Goal: Communication & Community: Share content

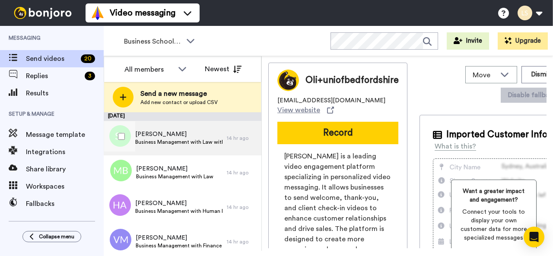
click at [161, 138] on span "[PERSON_NAME]" at bounding box center [178, 134] width 87 height 9
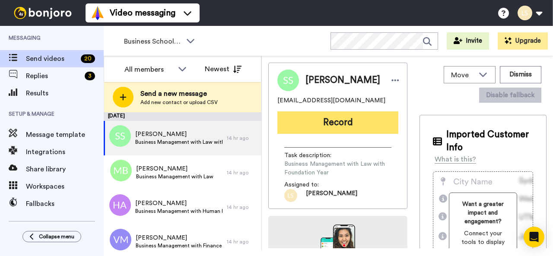
click at [335, 125] on button "Record" at bounding box center [337, 122] width 121 height 22
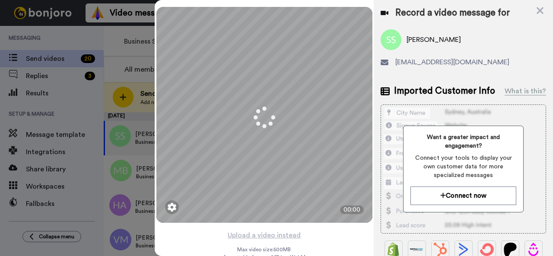
click at [530, 188] on div "Want a greater impact and engagement? Connect your tools to display your own cu…" at bounding box center [463, 169] width 165 height 129
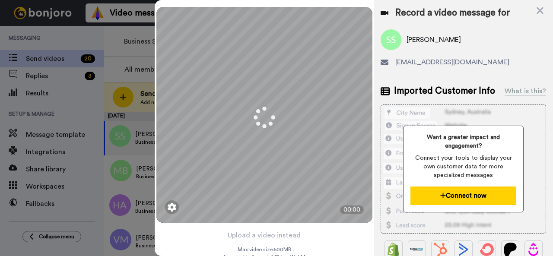
click at [440, 192] on icon at bounding box center [443, 195] width 6 height 6
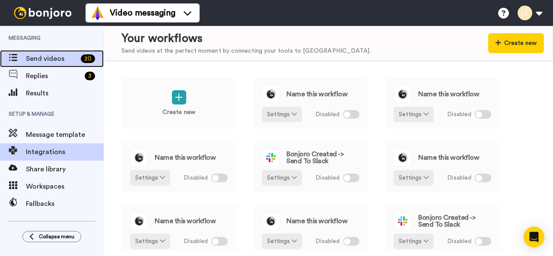
click at [41, 56] on span "Send videos" at bounding box center [51, 59] width 51 height 10
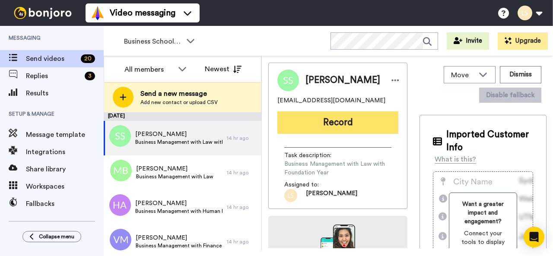
click at [321, 118] on button "Record" at bounding box center [337, 122] width 121 height 22
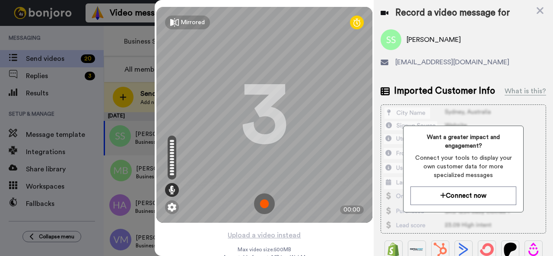
click at [261, 203] on img at bounding box center [264, 204] width 21 height 21
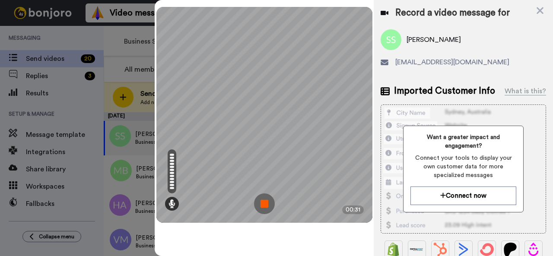
click at [261, 203] on img at bounding box center [264, 204] width 21 height 21
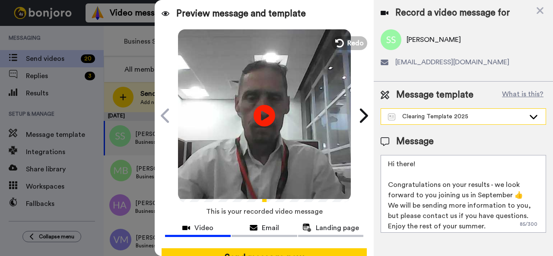
click at [531, 117] on icon at bounding box center [534, 117] width 8 height 4
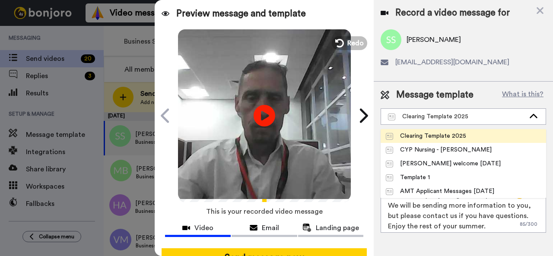
click at [500, 135] on li "Clearing Template 2025" at bounding box center [463, 136] width 165 height 14
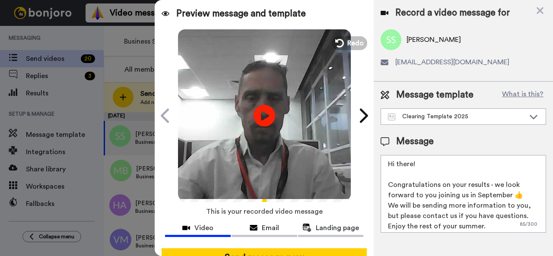
scroll to position [2, 0]
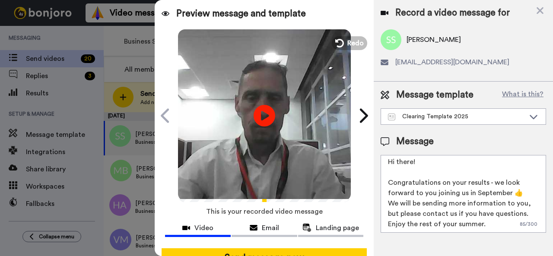
click at [383, 140] on icon at bounding box center [385, 141] width 9 height 9
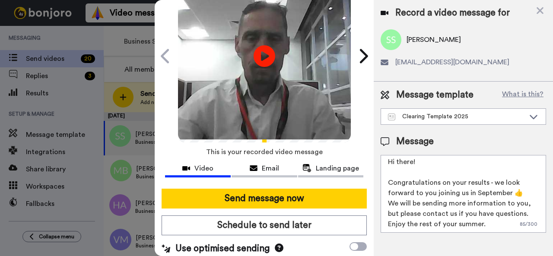
scroll to position [76, 0]
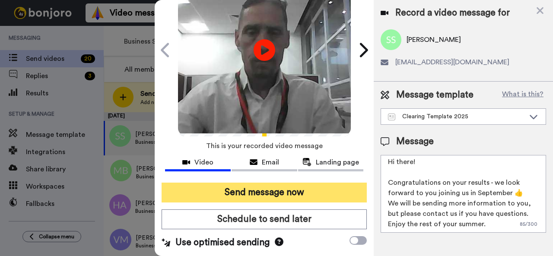
click at [268, 183] on button "Send message now" at bounding box center [264, 193] width 205 height 20
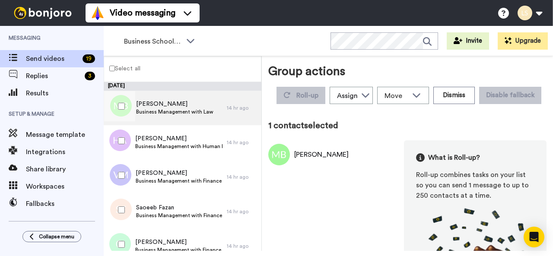
click at [143, 106] on span "Molly Bunnage" at bounding box center [174, 104] width 77 height 9
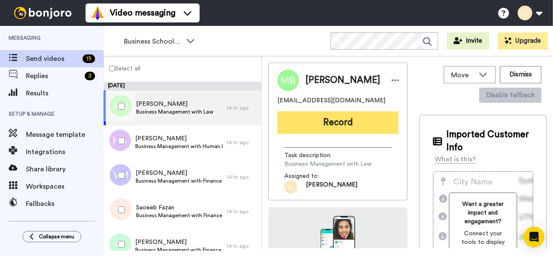
click at [330, 120] on button "Record" at bounding box center [337, 122] width 121 height 22
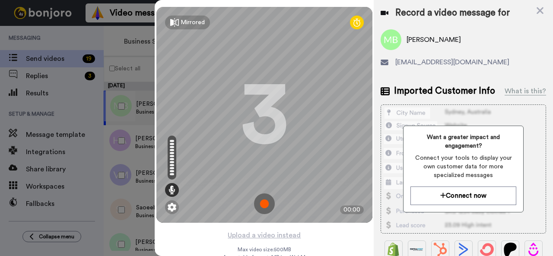
click at [259, 204] on img at bounding box center [264, 204] width 21 height 21
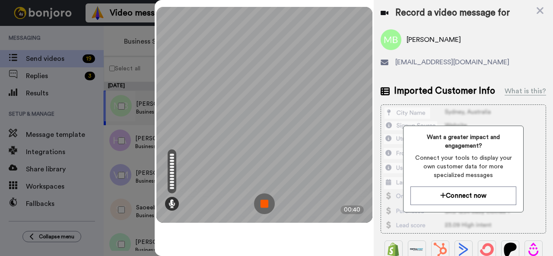
click at [265, 203] on img at bounding box center [264, 204] width 21 height 21
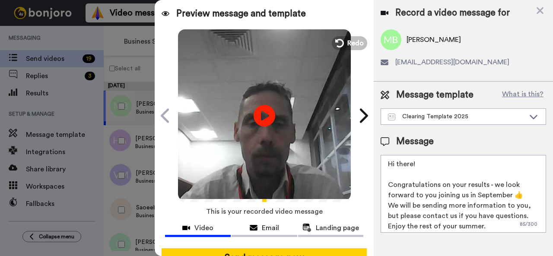
scroll to position [76, 0]
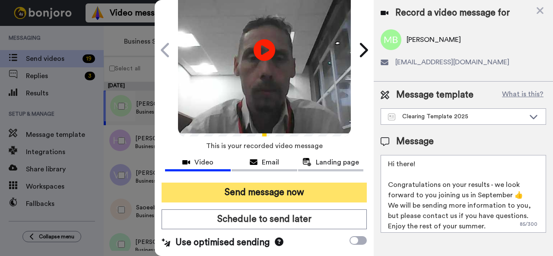
click at [270, 183] on button "Send message now" at bounding box center [264, 193] width 205 height 20
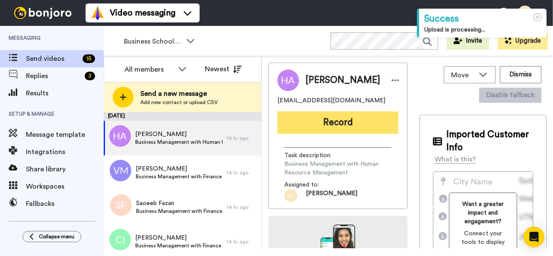
click at [327, 122] on button "Record" at bounding box center [337, 122] width 121 height 22
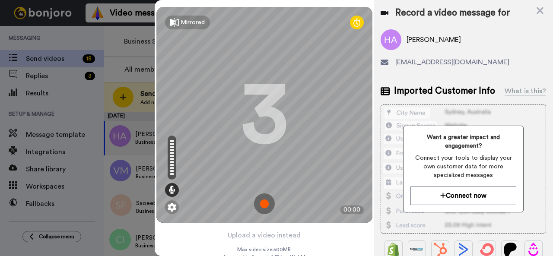
click at [262, 202] on img at bounding box center [264, 204] width 21 height 21
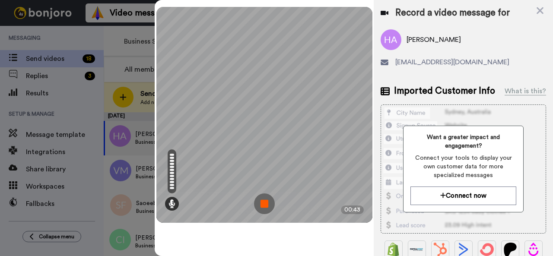
click at [262, 202] on img at bounding box center [264, 204] width 21 height 21
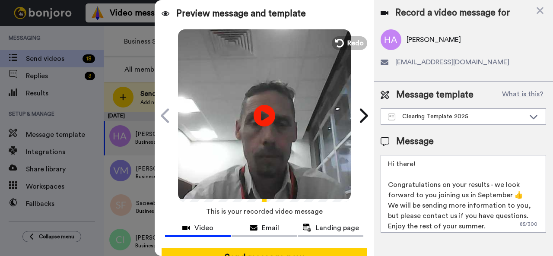
scroll to position [76, 0]
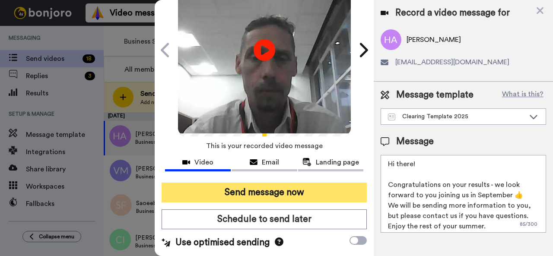
click at [258, 183] on button "Send message now" at bounding box center [264, 193] width 205 height 20
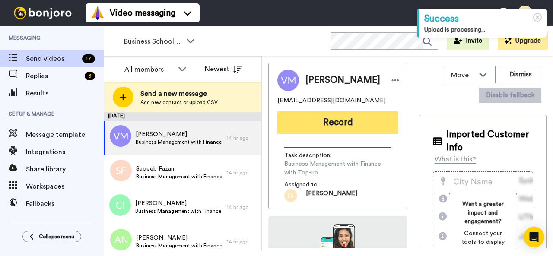
click at [340, 126] on button "Record" at bounding box center [337, 122] width 121 height 22
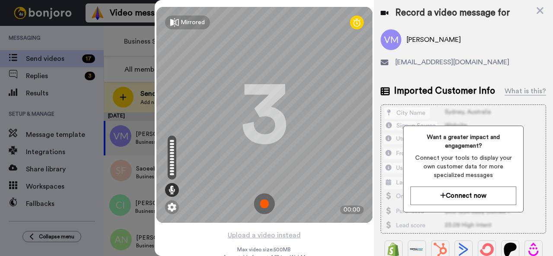
click at [264, 204] on img at bounding box center [264, 204] width 21 height 21
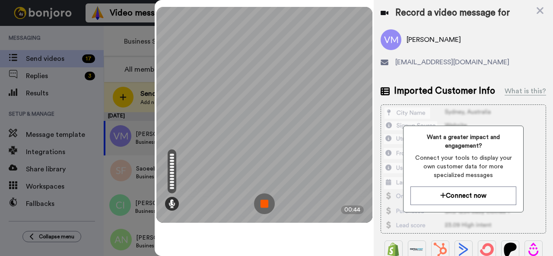
click at [264, 204] on img at bounding box center [264, 204] width 21 height 21
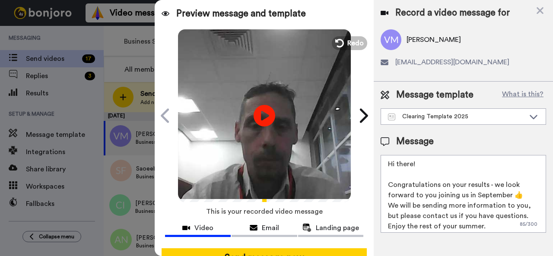
scroll to position [76, 0]
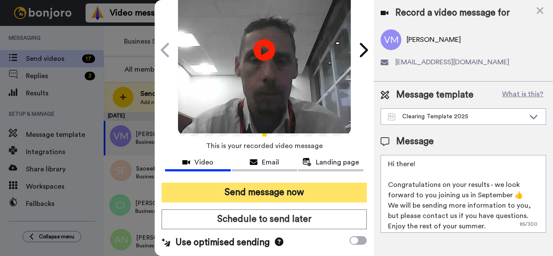
click at [261, 183] on button "Send message now" at bounding box center [264, 193] width 205 height 20
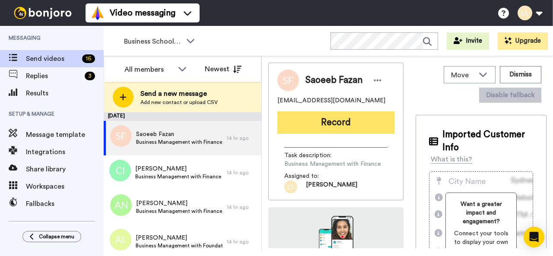
click at [327, 119] on button "Record" at bounding box center [335, 122] width 117 height 22
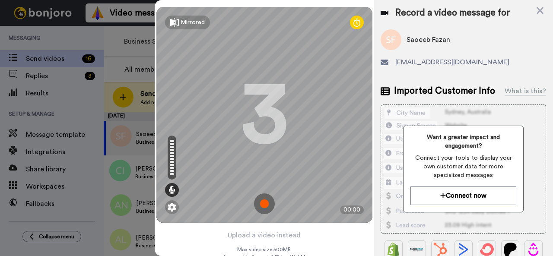
click at [260, 202] on img at bounding box center [264, 204] width 21 height 21
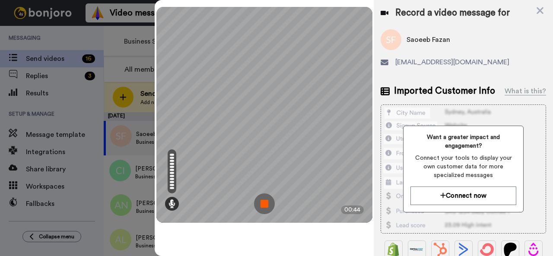
click at [264, 203] on img at bounding box center [264, 204] width 21 height 21
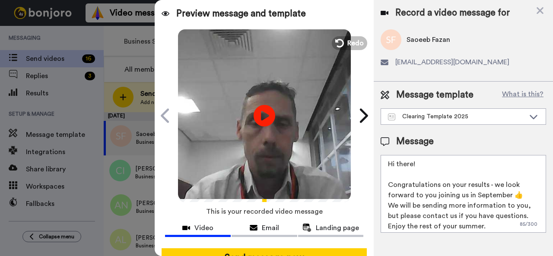
scroll to position [76, 0]
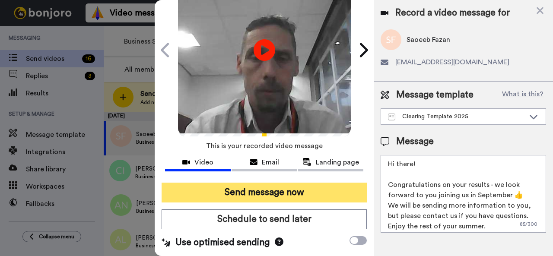
click at [270, 183] on button "Send message now" at bounding box center [264, 193] width 205 height 20
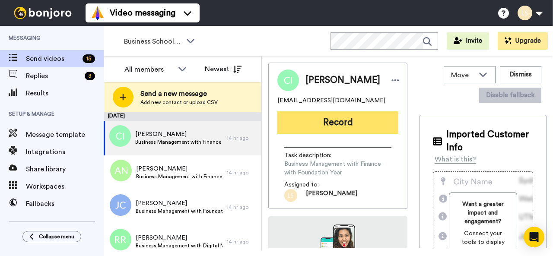
click at [338, 125] on button "Record" at bounding box center [337, 122] width 121 height 22
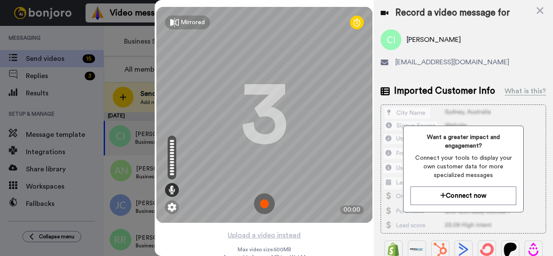
click at [260, 204] on img at bounding box center [264, 204] width 21 height 21
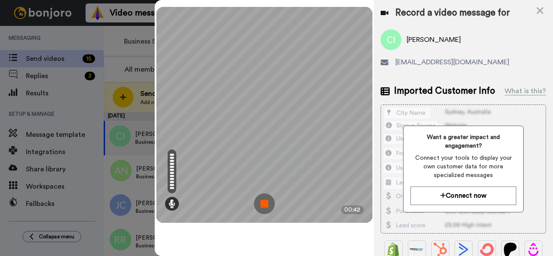
click at [267, 202] on img at bounding box center [264, 204] width 21 height 21
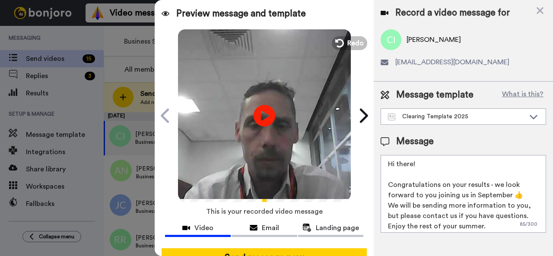
scroll to position [76, 0]
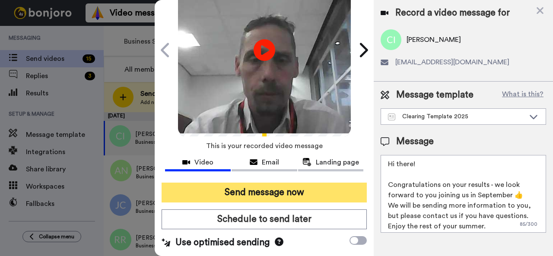
click at [255, 183] on button "Send message now" at bounding box center [264, 193] width 205 height 20
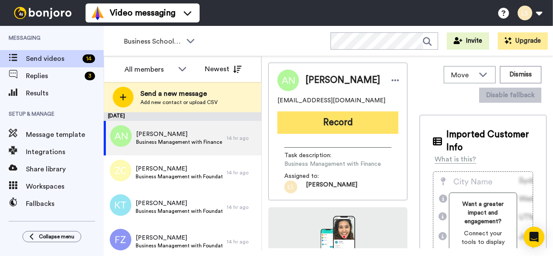
click at [335, 124] on button "Record" at bounding box center [337, 122] width 121 height 22
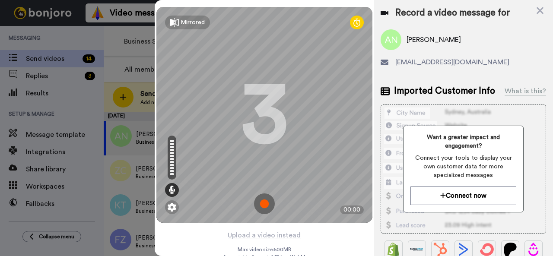
click at [261, 203] on img at bounding box center [264, 204] width 21 height 21
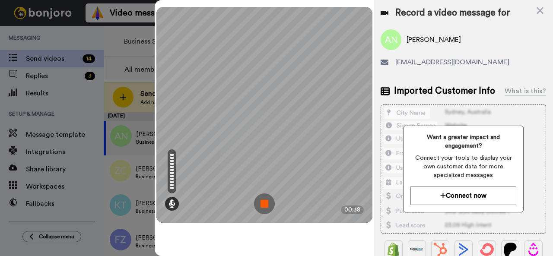
click at [261, 203] on img at bounding box center [264, 204] width 21 height 21
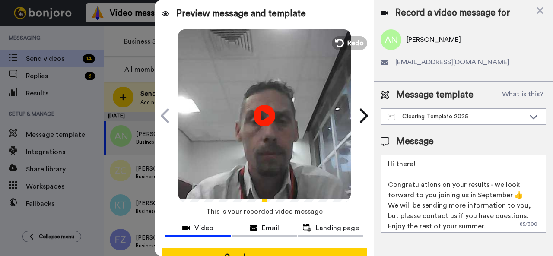
scroll to position [76, 0]
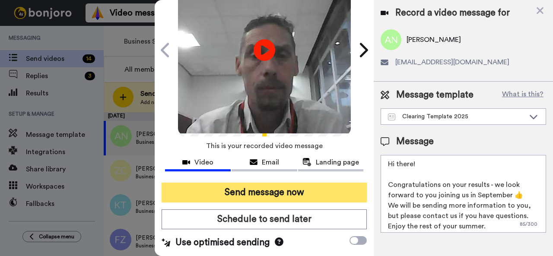
click at [288, 183] on button "Send message now" at bounding box center [264, 193] width 205 height 20
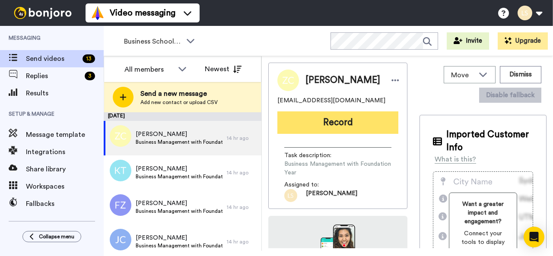
click at [362, 118] on button "Record" at bounding box center [337, 122] width 121 height 22
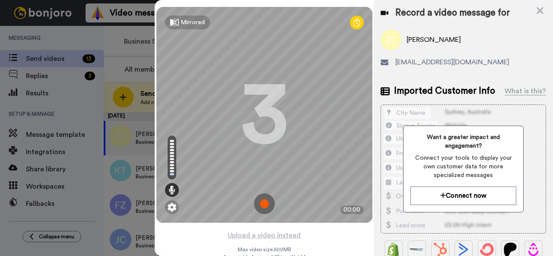
click at [262, 207] on img at bounding box center [264, 204] width 21 height 21
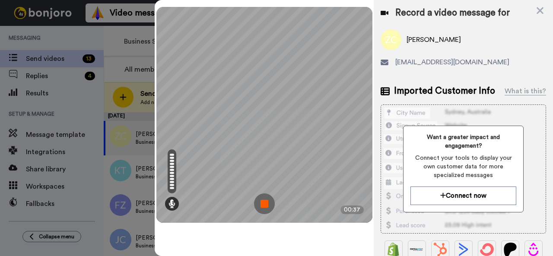
click at [263, 203] on img at bounding box center [264, 204] width 21 height 21
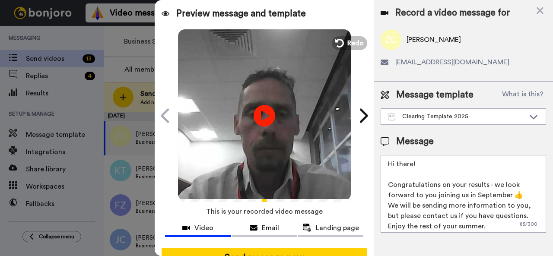
scroll to position [76, 0]
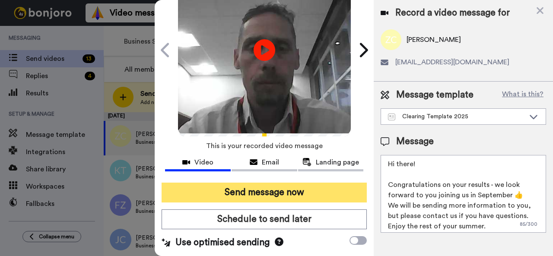
click at [258, 183] on button "Send message now" at bounding box center [264, 193] width 205 height 20
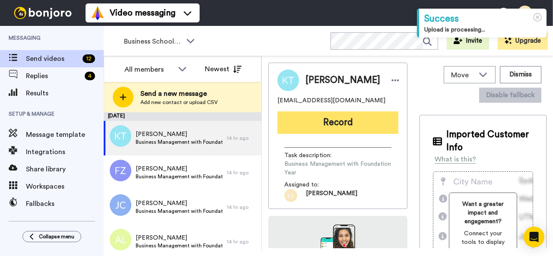
click at [337, 125] on button "Record" at bounding box center [337, 122] width 121 height 22
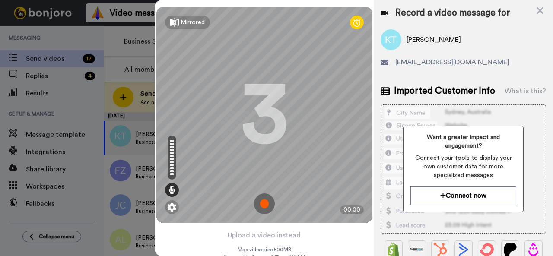
click at [261, 204] on img at bounding box center [264, 204] width 21 height 21
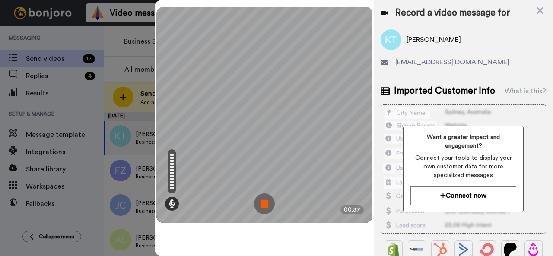
click at [261, 204] on img at bounding box center [264, 204] width 21 height 21
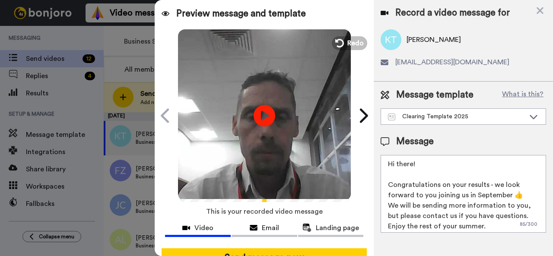
scroll to position [76, 0]
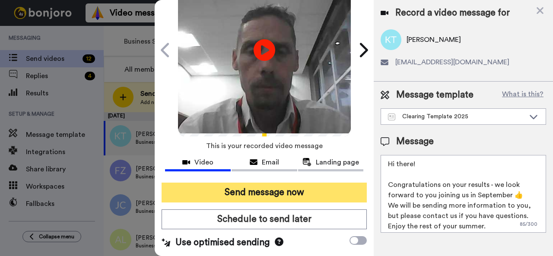
click at [299, 183] on button "Send message now" at bounding box center [264, 193] width 205 height 20
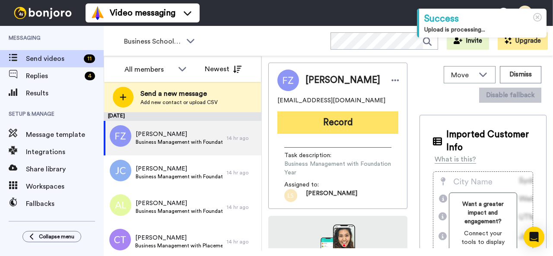
click at [333, 125] on button "Record" at bounding box center [337, 122] width 121 height 22
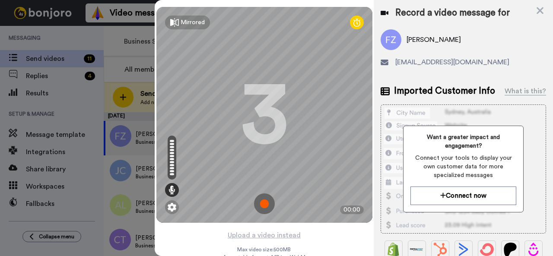
click at [263, 203] on img at bounding box center [264, 204] width 21 height 21
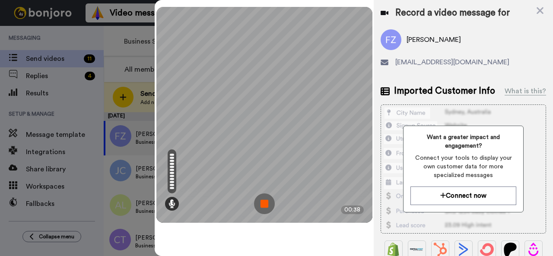
click at [263, 203] on img at bounding box center [264, 204] width 21 height 21
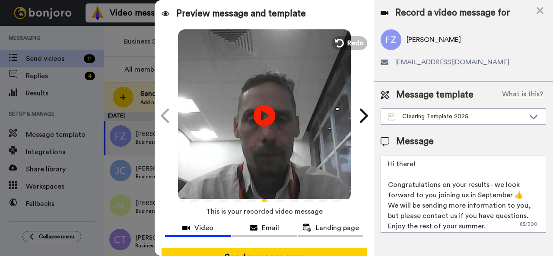
scroll to position [76, 0]
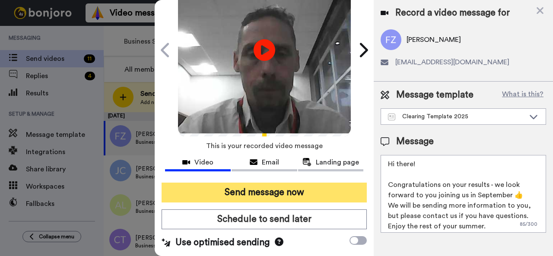
click at [267, 183] on button "Send message now" at bounding box center [264, 193] width 205 height 20
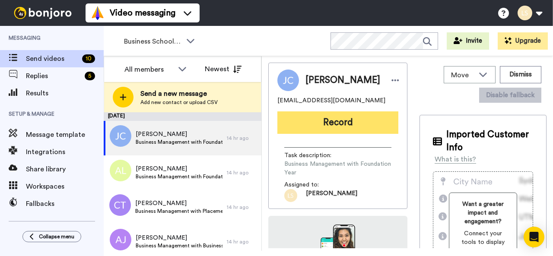
click at [326, 120] on button "Record" at bounding box center [337, 122] width 121 height 22
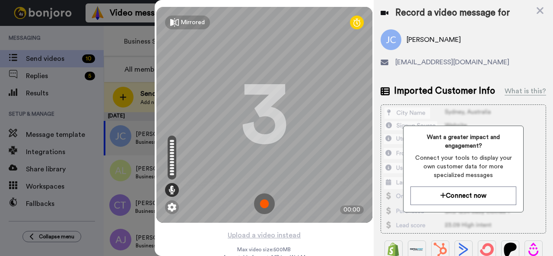
scroll to position [27, 0]
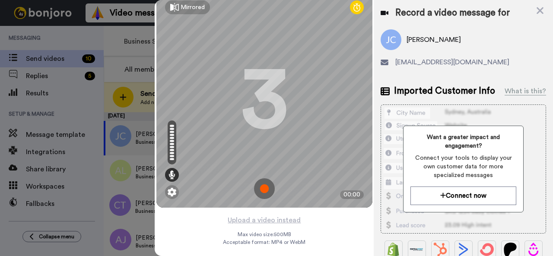
click at [261, 178] on img at bounding box center [264, 188] width 21 height 21
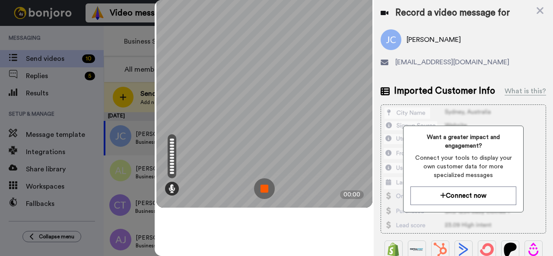
scroll to position [0, 0]
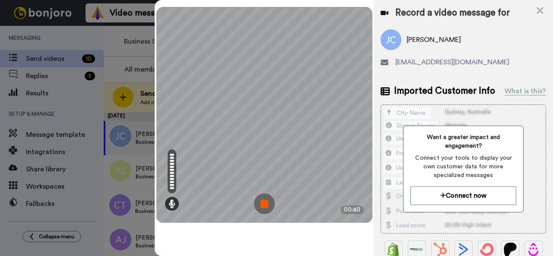
click at [263, 205] on img at bounding box center [264, 204] width 21 height 21
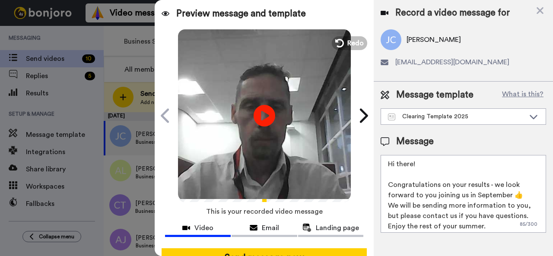
scroll to position [76, 0]
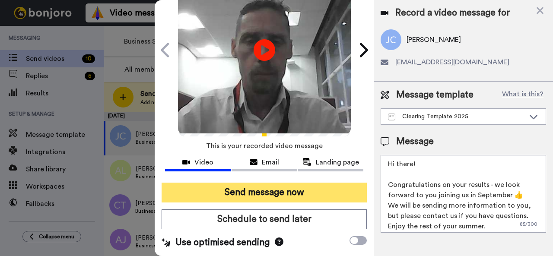
click at [256, 183] on button "Send message now" at bounding box center [264, 193] width 205 height 20
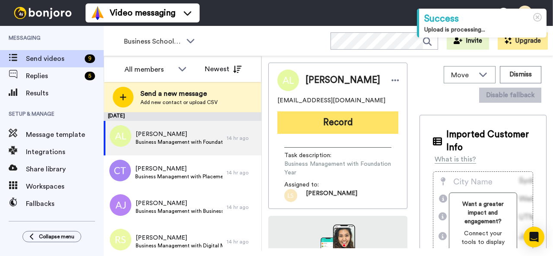
click at [334, 124] on button "Record" at bounding box center [337, 122] width 121 height 22
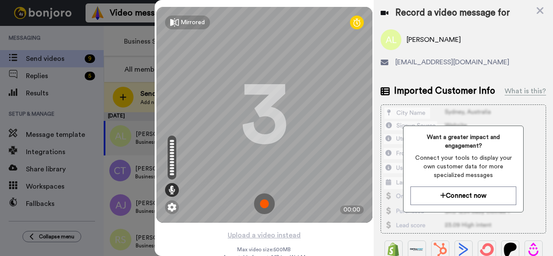
click at [262, 203] on img at bounding box center [264, 204] width 21 height 21
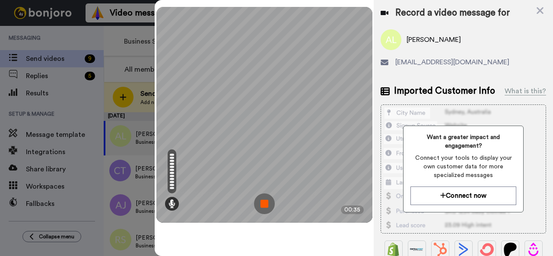
click at [262, 203] on img at bounding box center [264, 204] width 21 height 21
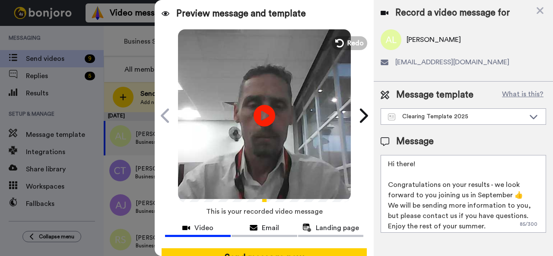
scroll to position [76, 0]
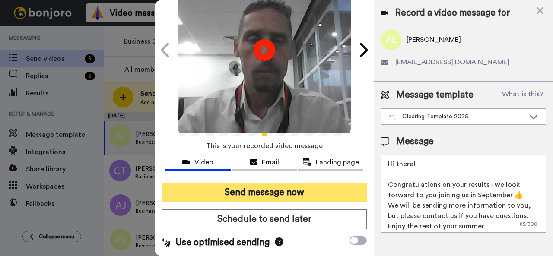
click at [277, 184] on button "Send message now" at bounding box center [264, 193] width 205 height 20
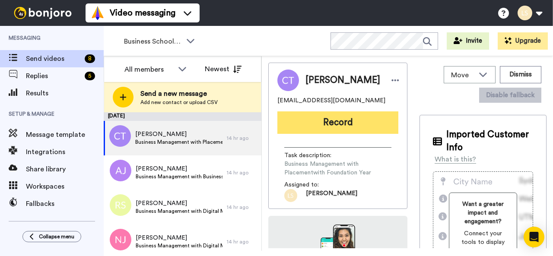
click at [311, 127] on button "Record" at bounding box center [337, 122] width 121 height 22
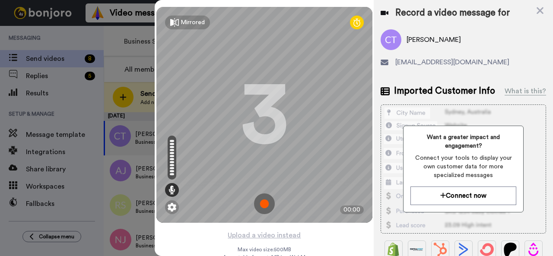
click at [262, 203] on img at bounding box center [264, 204] width 21 height 21
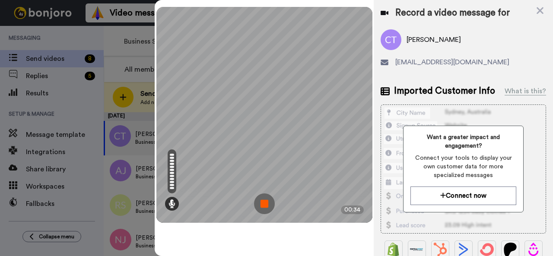
click at [262, 203] on img at bounding box center [264, 204] width 21 height 21
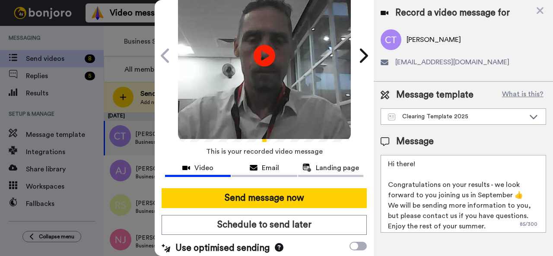
scroll to position [76, 0]
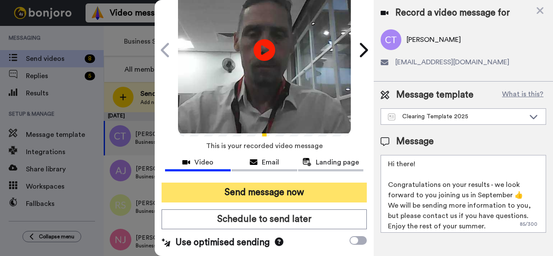
click at [270, 183] on button "Send message now" at bounding box center [264, 193] width 205 height 20
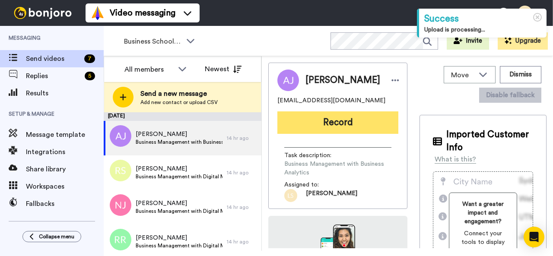
click at [336, 119] on button "Record" at bounding box center [337, 122] width 121 height 22
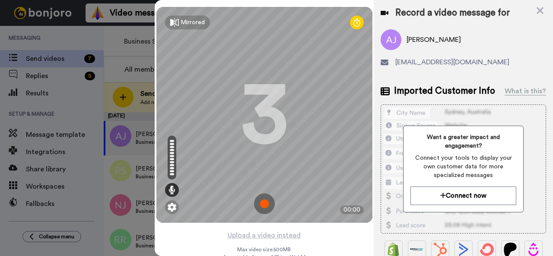
click at [261, 202] on img at bounding box center [264, 204] width 21 height 21
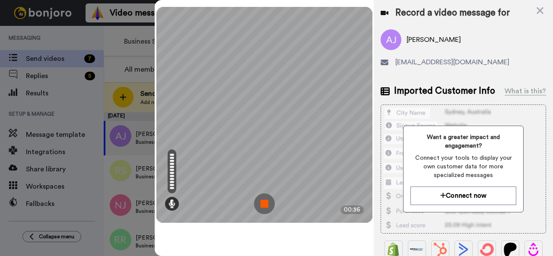
click at [266, 202] on img at bounding box center [264, 204] width 21 height 21
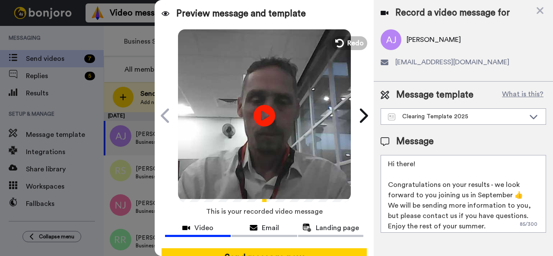
scroll to position [76, 0]
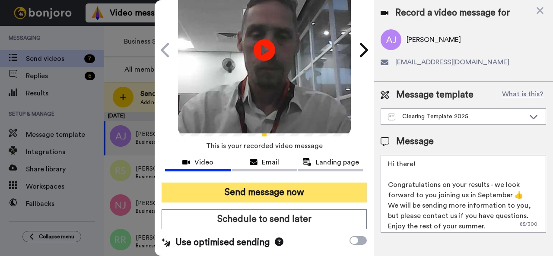
click at [297, 183] on button "Send message now" at bounding box center [264, 193] width 205 height 20
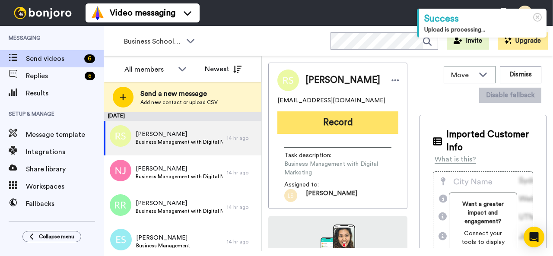
click at [333, 121] on button "Record" at bounding box center [337, 122] width 121 height 22
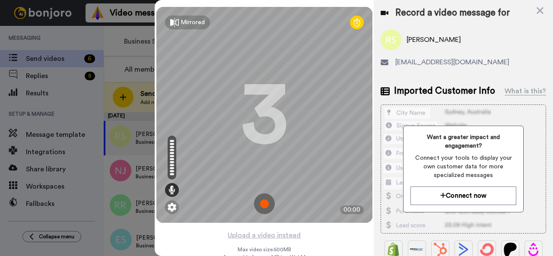
click at [262, 203] on img at bounding box center [264, 204] width 21 height 21
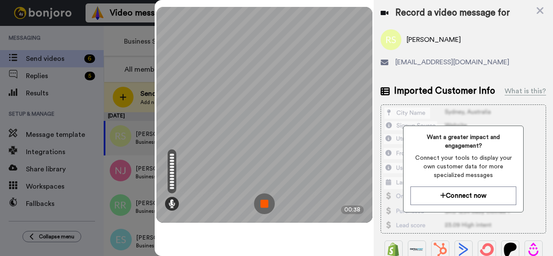
click at [262, 203] on img at bounding box center [264, 204] width 21 height 21
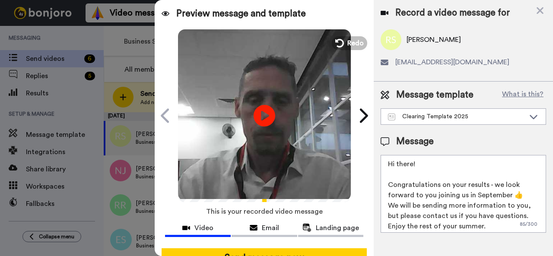
scroll to position [76, 0]
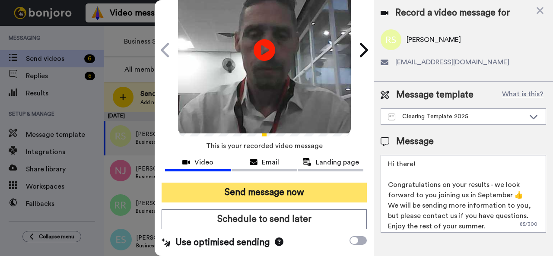
click at [274, 183] on button "Send message now" at bounding box center [264, 193] width 205 height 20
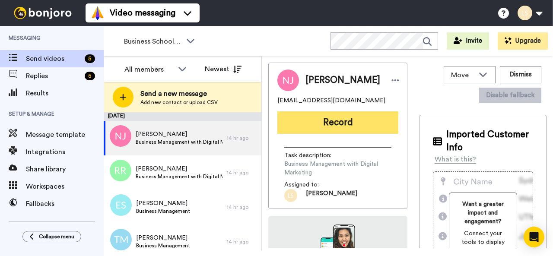
click at [337, 124] on button "Record" at bounding box center [337, 122] width 121 height 22
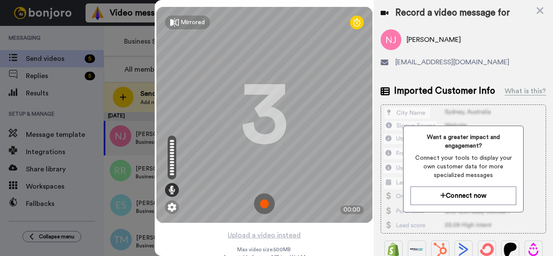
click at [260, 204] on img at bounding box center [264, 204] width 21 height 21
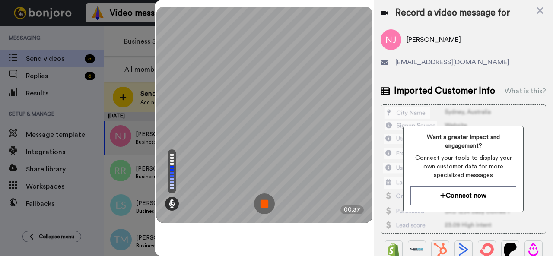
click at [260, 204] on img at bounding box center [264, 204] width 21 height 21
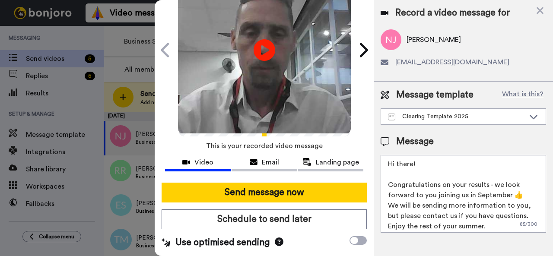
scroll to position [75, 0]
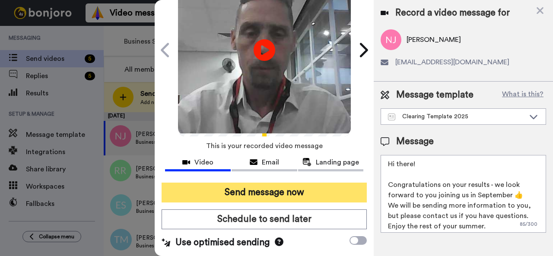
click at [273, 183] on button "Send message now" at bounding box center [264, 193] width 205 height 20
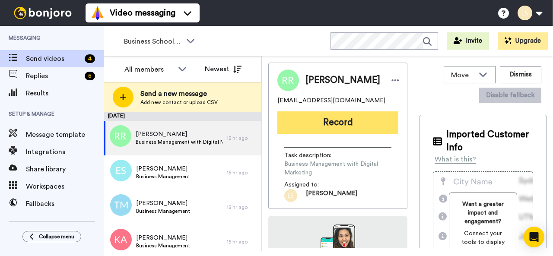
click at [331, 124] on button "Record" at bounding box center [337, 122] width 121 height 22
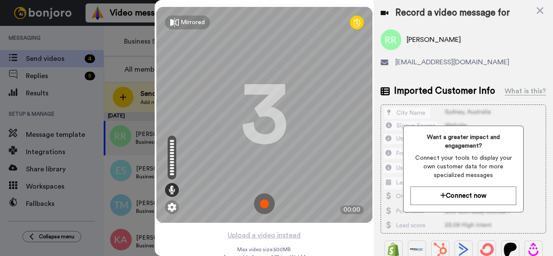
click at [262, 204] on img at bounding box center [264, 204] width 21 height 21
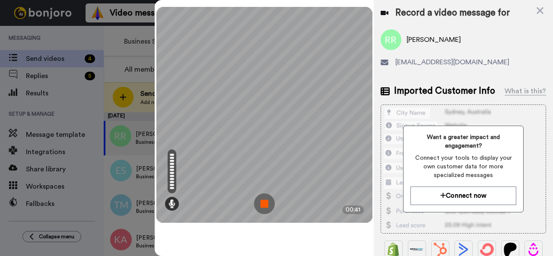
click at [262, 204] on img at bounding box center [264, 204] width 21 height 21
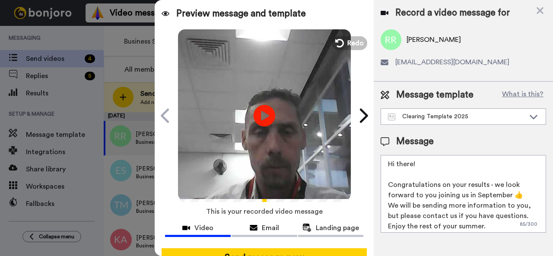
scroll to position [76, 0]
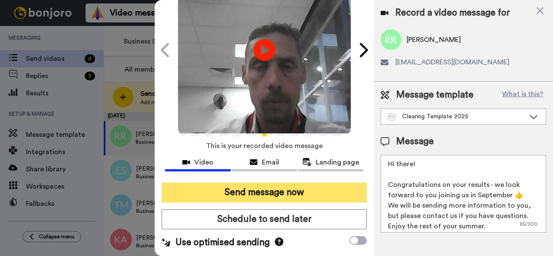
click at [272, 183] on button "Send message now" at bounding box center [264, 193] width 205 height 20
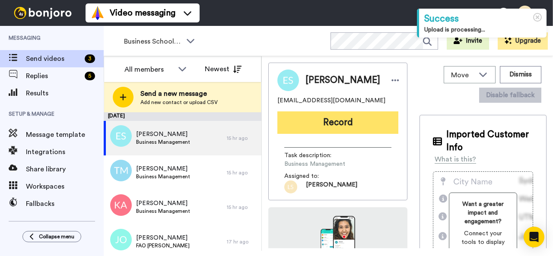
click at [331, 124] on button "Record" at bounding box center [337, 122] width 121 height 22
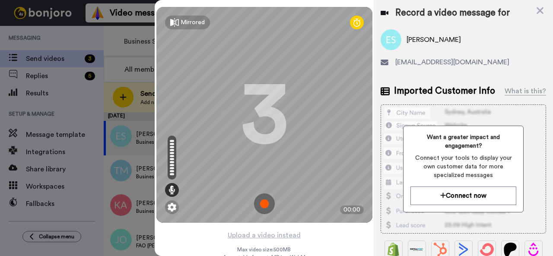
click at [262, 202] on img at bounding box center [264, 204] width 21 height 21
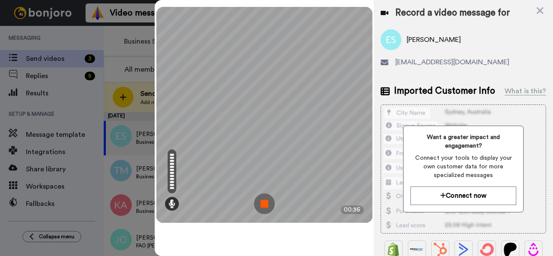
click at [262, 202] on img at bounding box center [264, 204] width 21 height 21
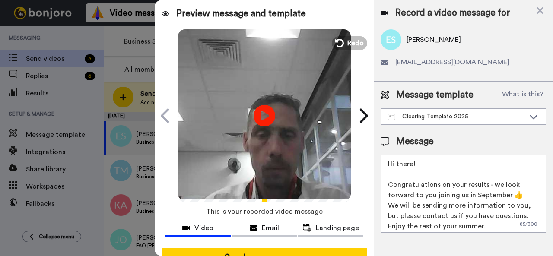
scroll to position [76, 0]
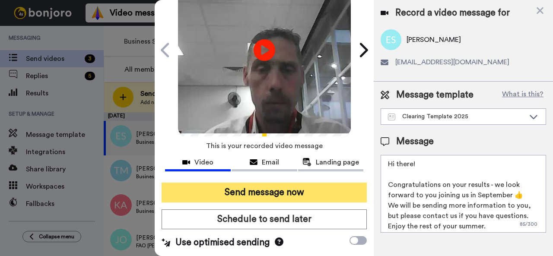
click at [323, 183] on button "Send message now" at bounding box center [264, 193] width 205 height 20
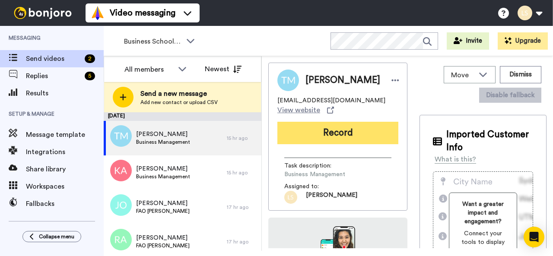
click at [350, 129] on button "Record" at bounding box center [337, 133] width 121 height 22
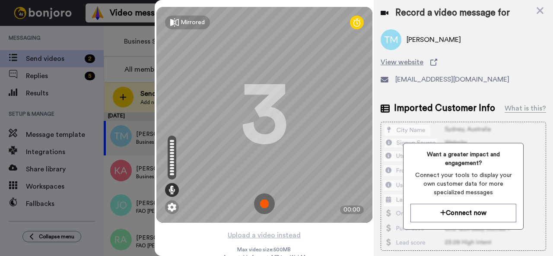
click at [261, 203] on img at bounding box center [264, 204] width 21 height 21
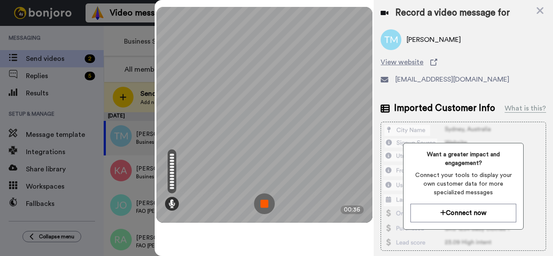
click at [261, 203] on img at bounding box center [264, 204] width 21 height 21
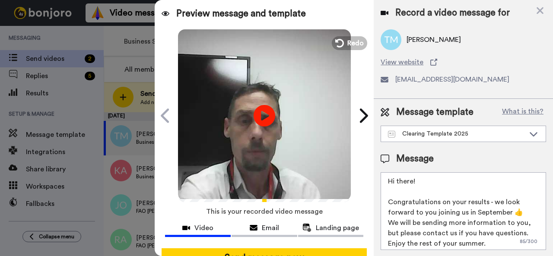
scroll to position [76, 0]
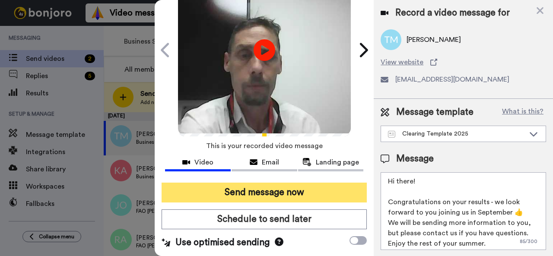
click at [265, 183] on button "Send message now" at bounding box center [264, 193] width 205 height 20
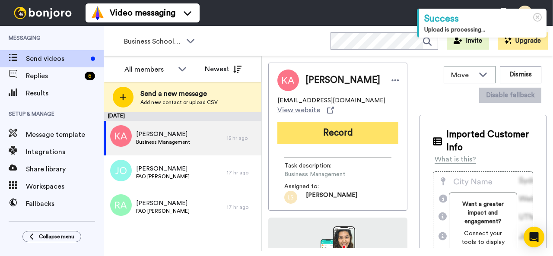
click at [321, 129] on button "Record" at bounding box center [337, 133] width 121 height 22
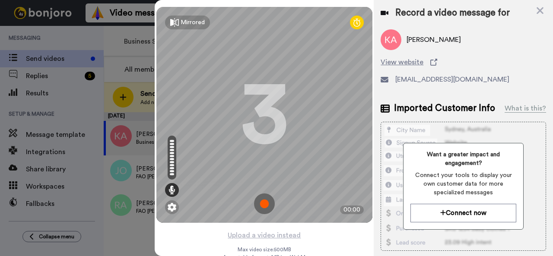
click at [261, 202] on img at bounding box center [264, 204] width 21 height 21
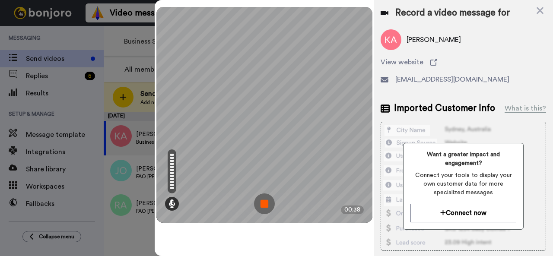
click at [262, 201] on img at bounding box center [264, 204] width 21 height 21
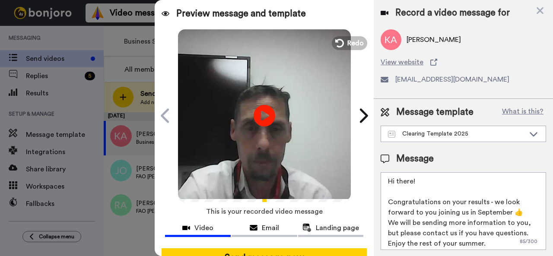
scroll to position [76, 0]
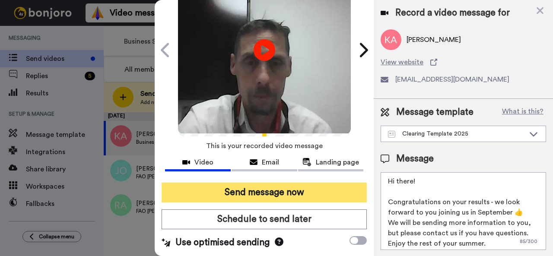
click at [277, 183] on button "Send message now" at bounding box center [264, 193] width 205 height 20
